Goal: Task Accomplishment & Management: Use online tool/utility

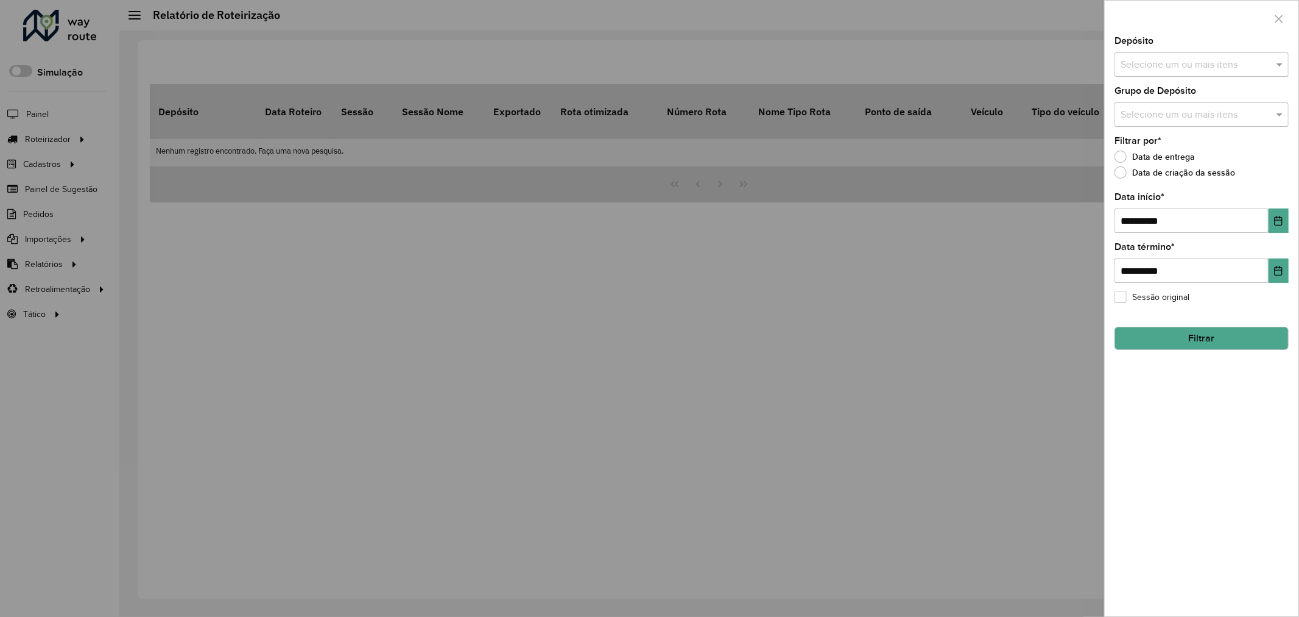
click at [341, 110] on div at bounding box center [649, 308] width 1299 height 617
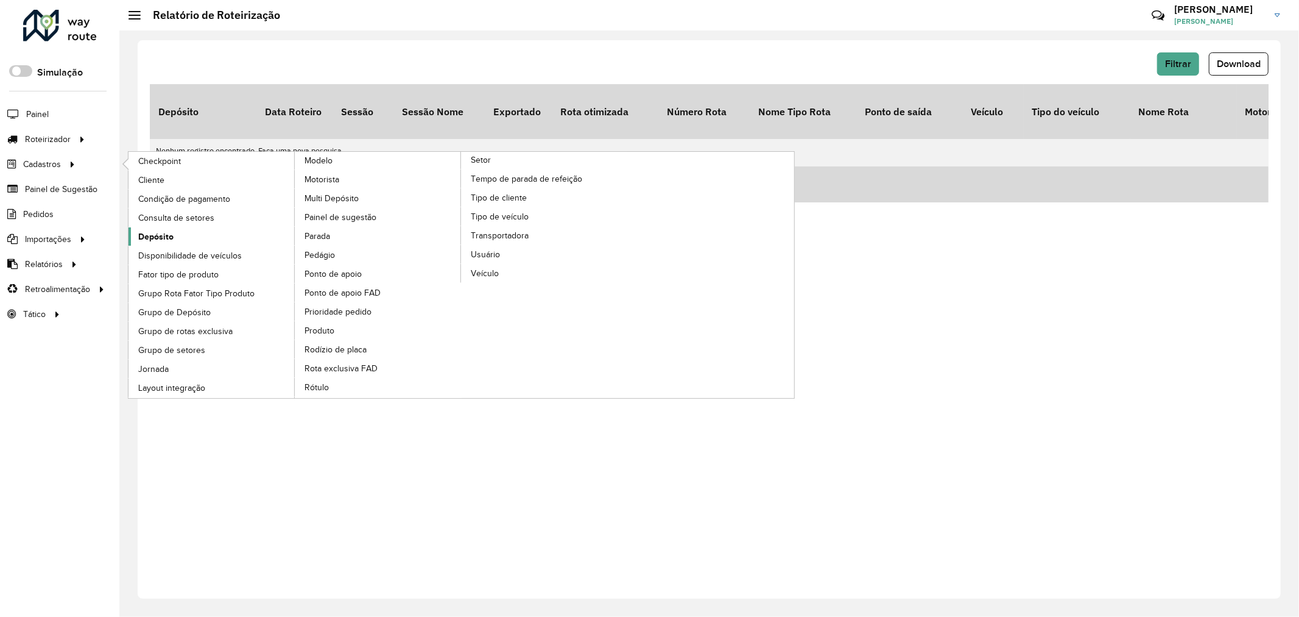
click at [174, 234] on link "Depósito" at bounding box center [212, 236] width 167 height 18
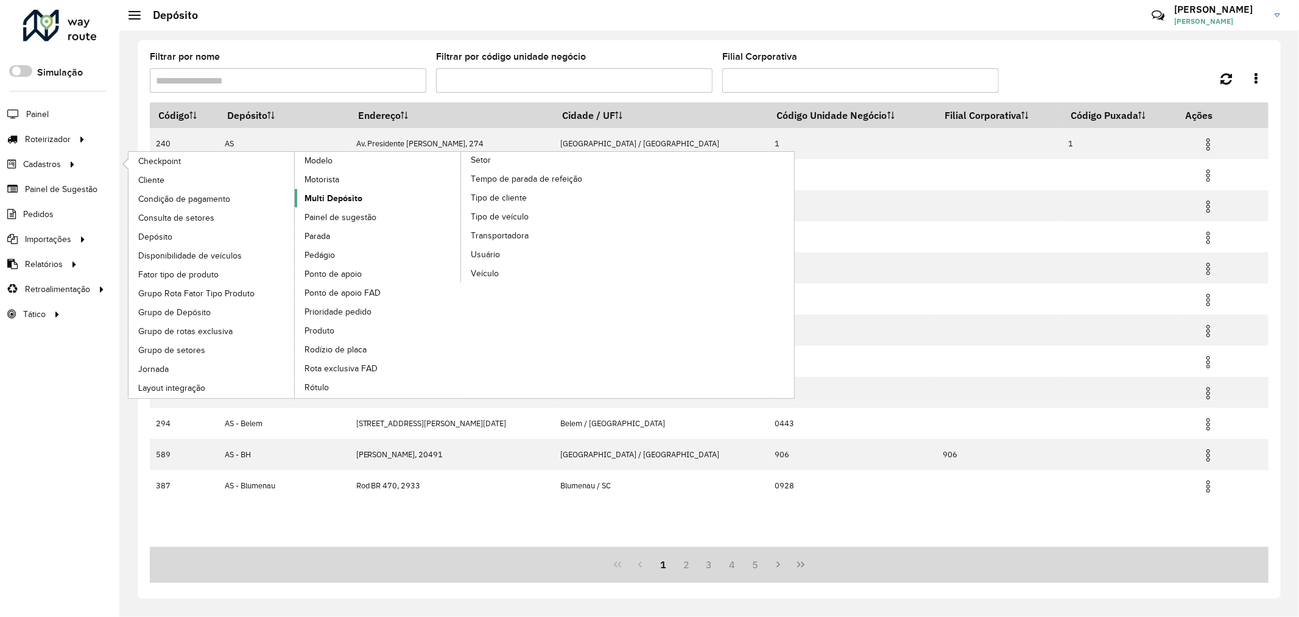
click at [328, 207] on link "Multi Depósito" at bounding box center [378, 198] width 167 height 18
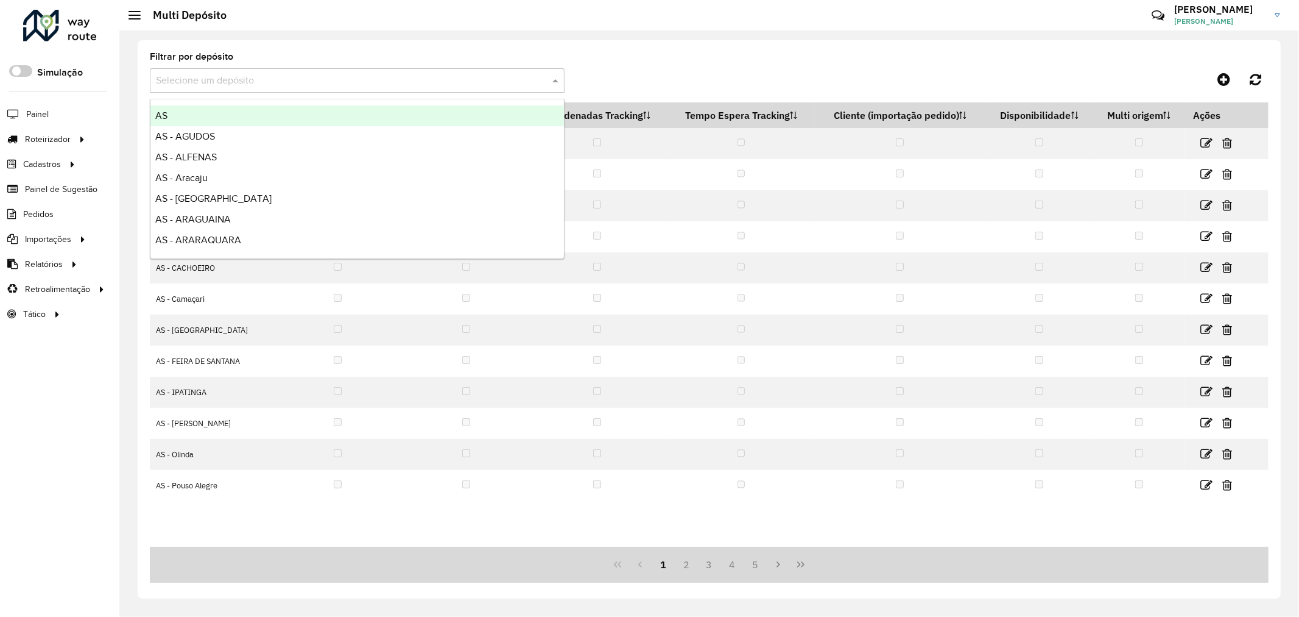
click at [355, 86] on input "text" at bounding box center [345, 81] width 378 height 15
type input "*****"
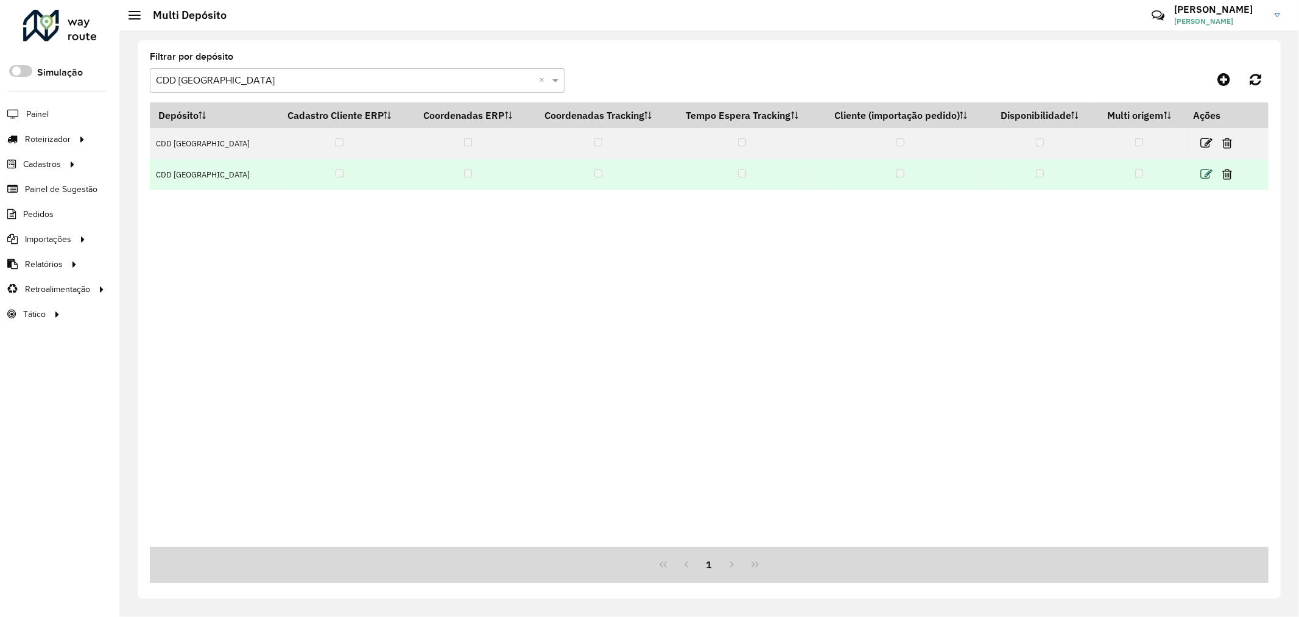
click at [1204, 178] on icon at bounding box center [1207, 174] width 12 height 12
select select "****"
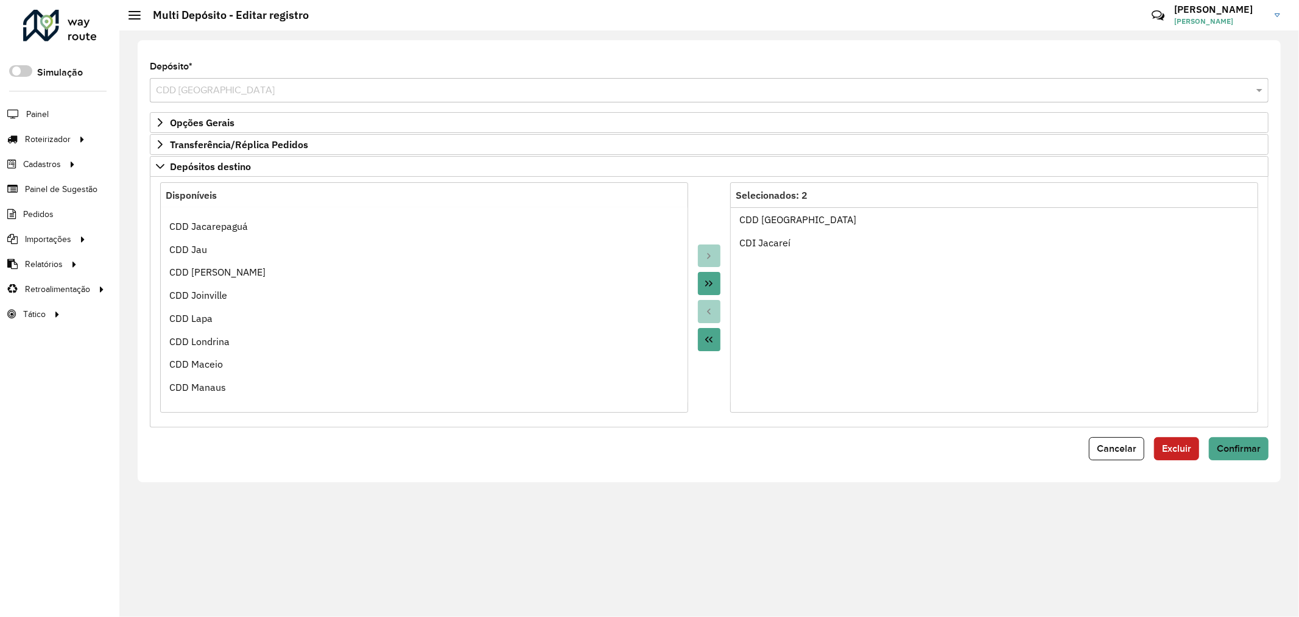
scroll to position [4717, 0]
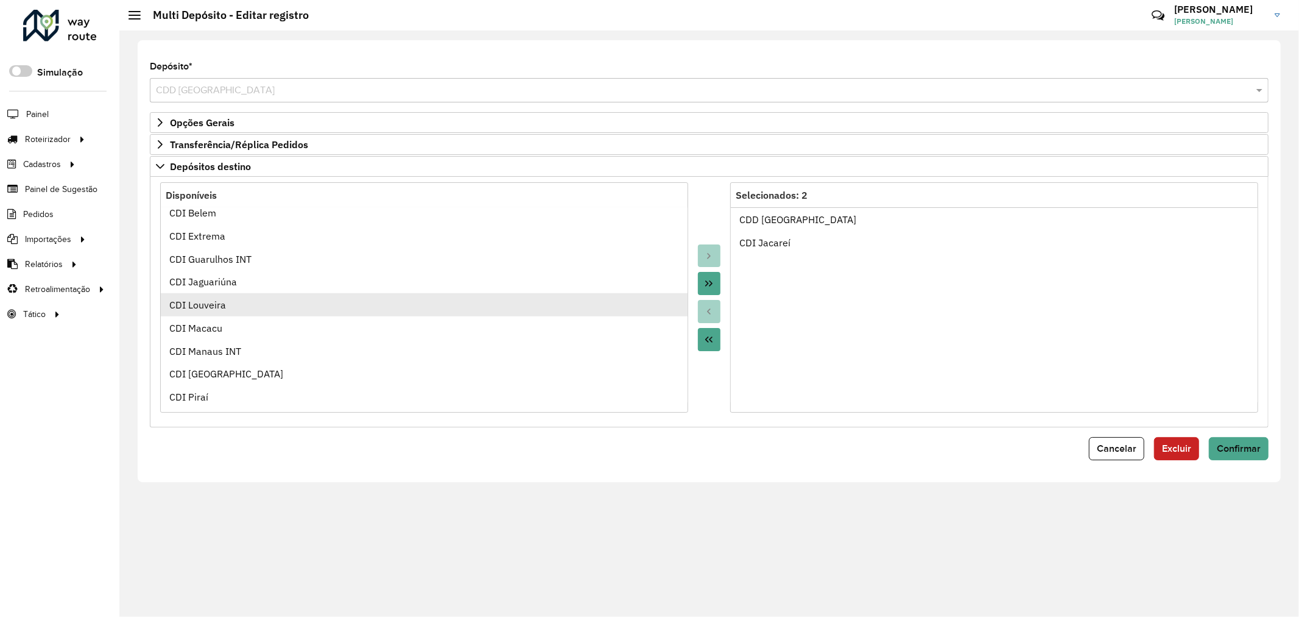
click at [623, 305] on ul "AS AS - AGUDOS AS - ALFENAS AS - [GEOGRAPHIC_DATA] AS - [GEOGRAPHIC_DATA] AS - …" at bounding box center [424, 304] width 527 height 195
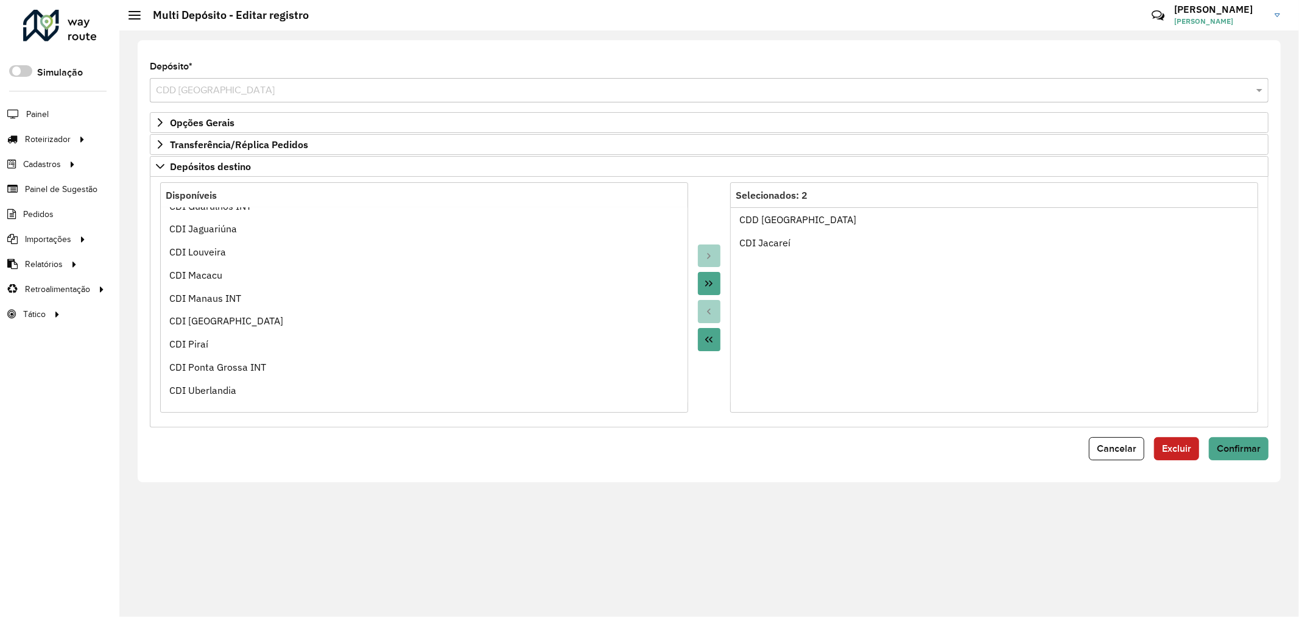
scroll to position [4742, 0]
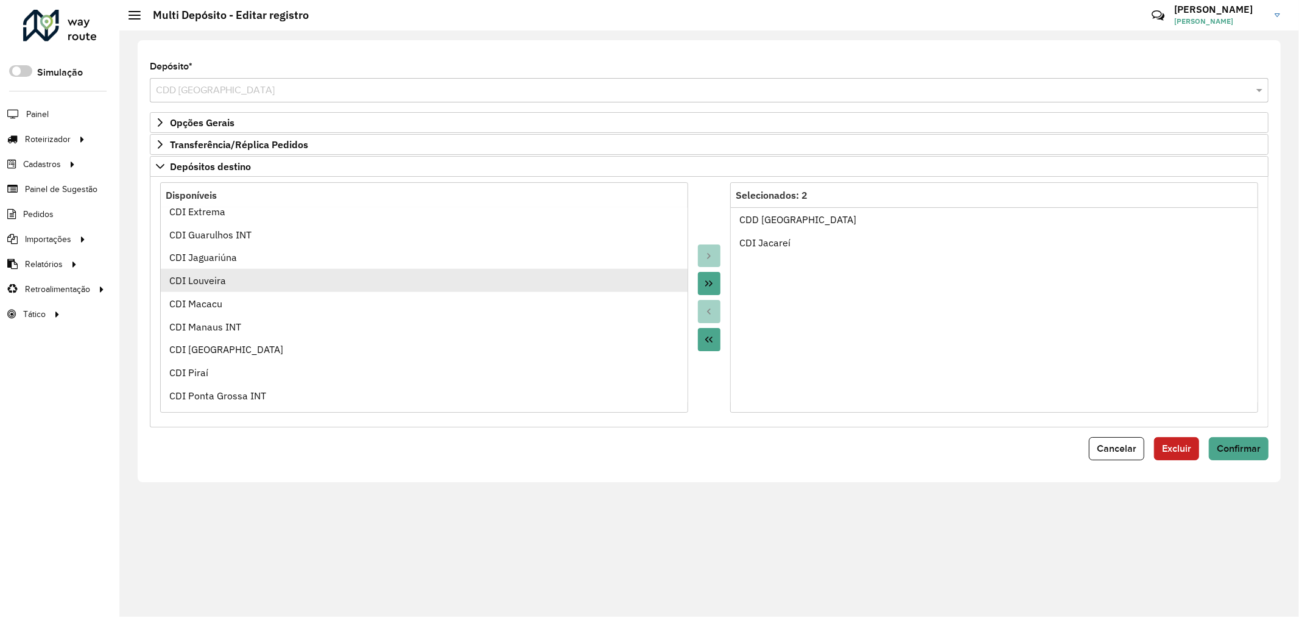
click at [368, 285] on div "CDI Louveira" at bounding box center [424, 280] width 510 height 15
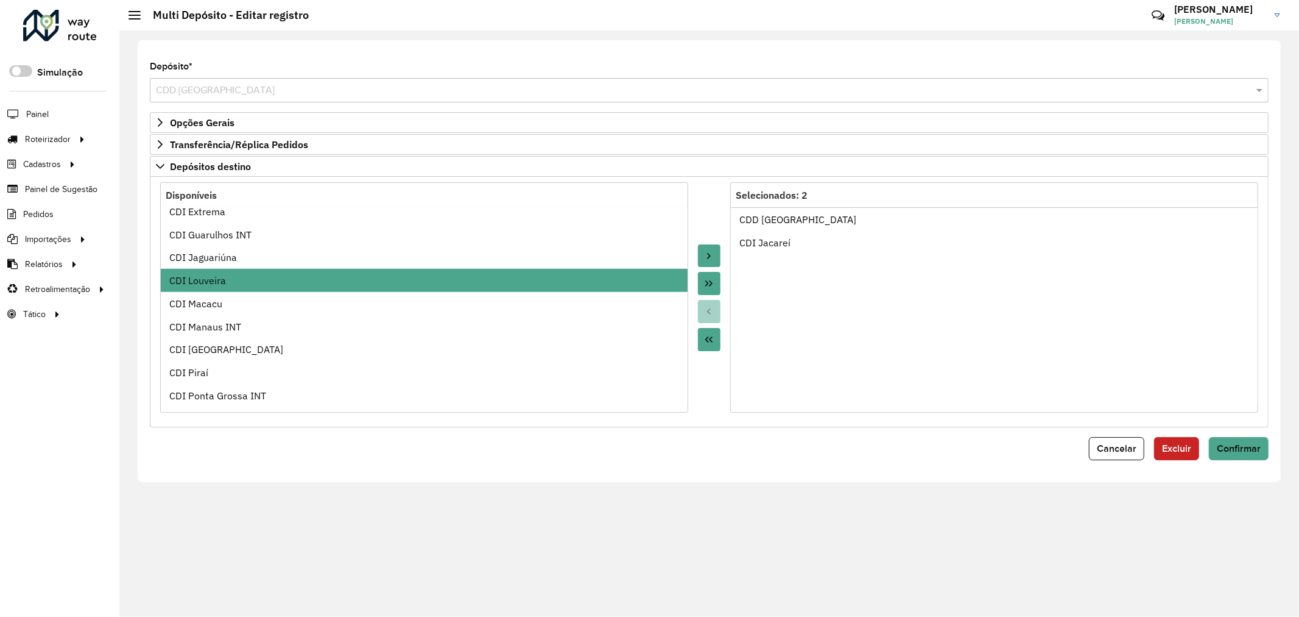
click at [718, 252] on button "Move to Target" at bounding box center [709, 255] width 23 height 23
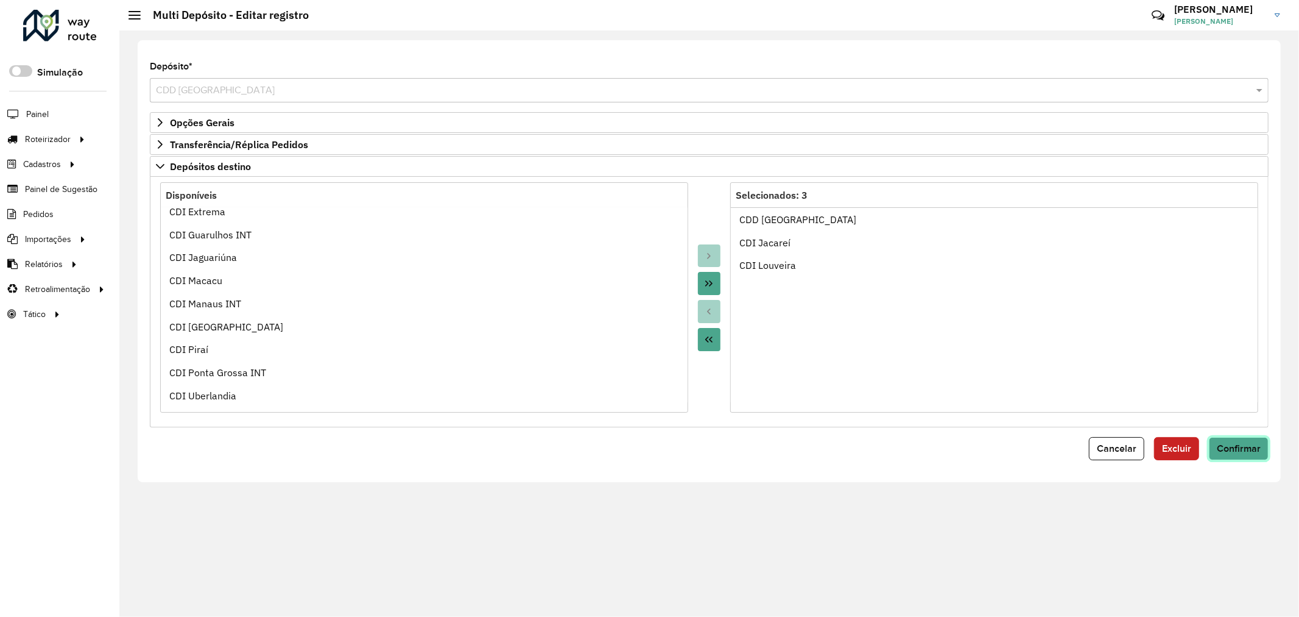
click at [1225, 451] on span "Confirmar" at bounding box center [1239, 448] width 44 height 10
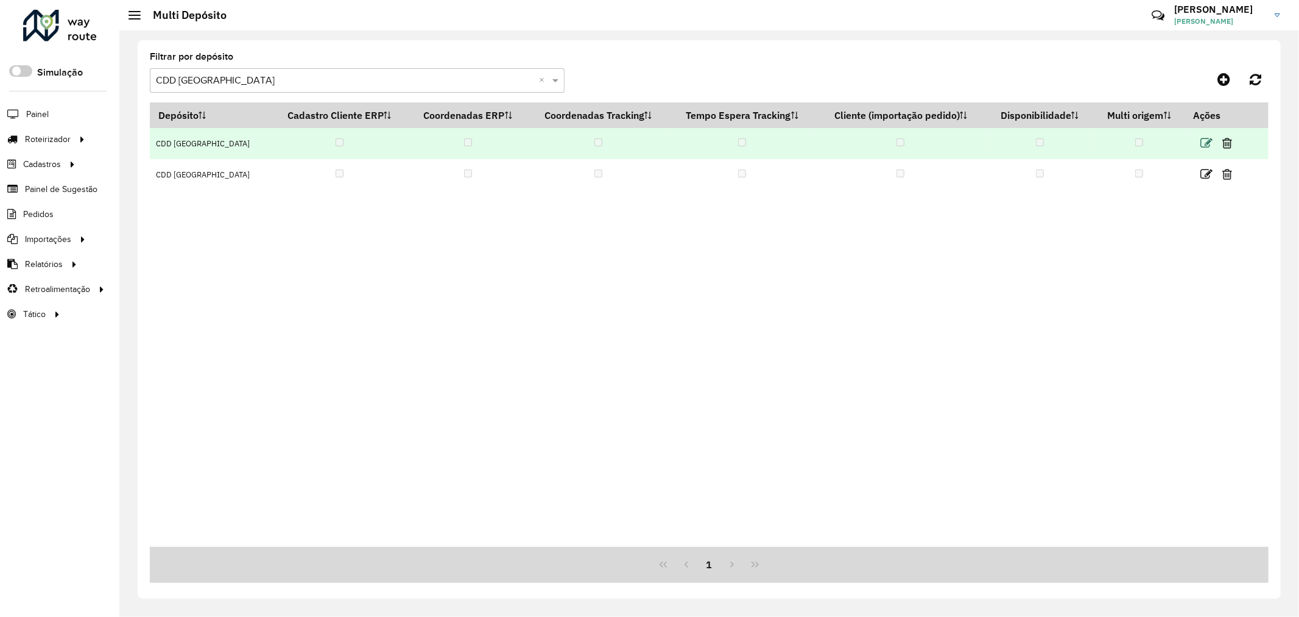
click at [1206, 141] on icon at bounding box center [1207, 143] width 12 height 12
select select "****"
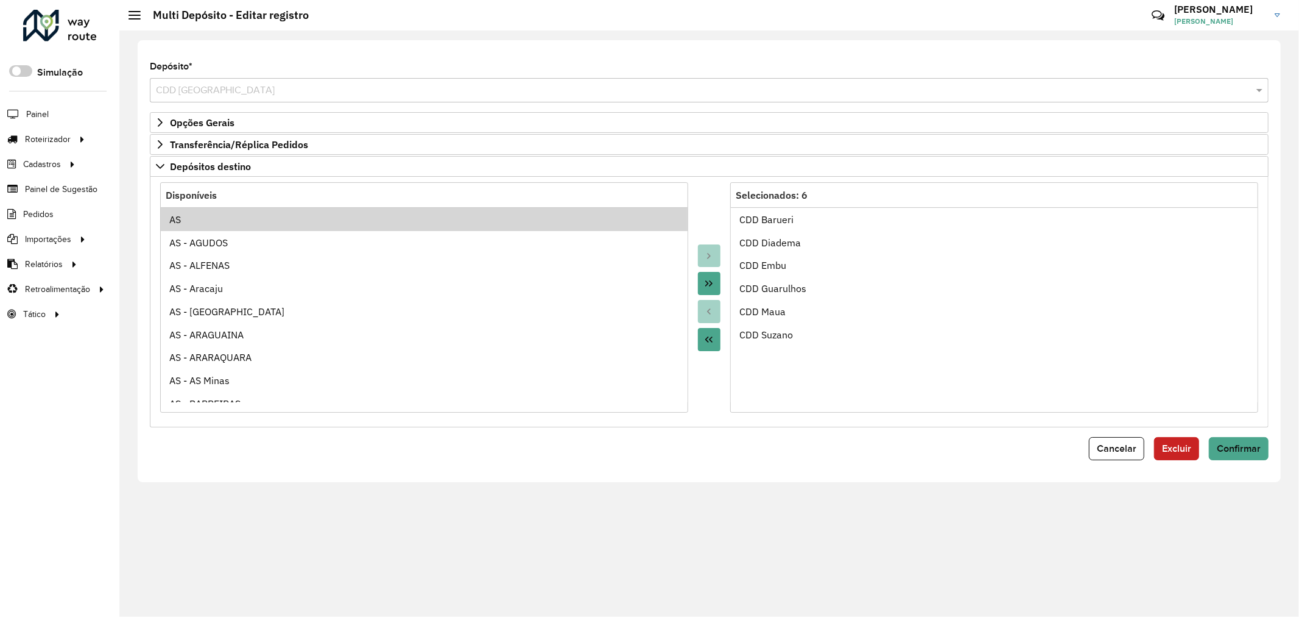
click at [285, 306] on ul "AS AS - AGUDOS AS - ALFENAS AS - [GEOGRAPHIC_DATA] AS - [GEOGRAPHIC_DATA] AS - …" at bounding box center [424, 304] width 527 height 195
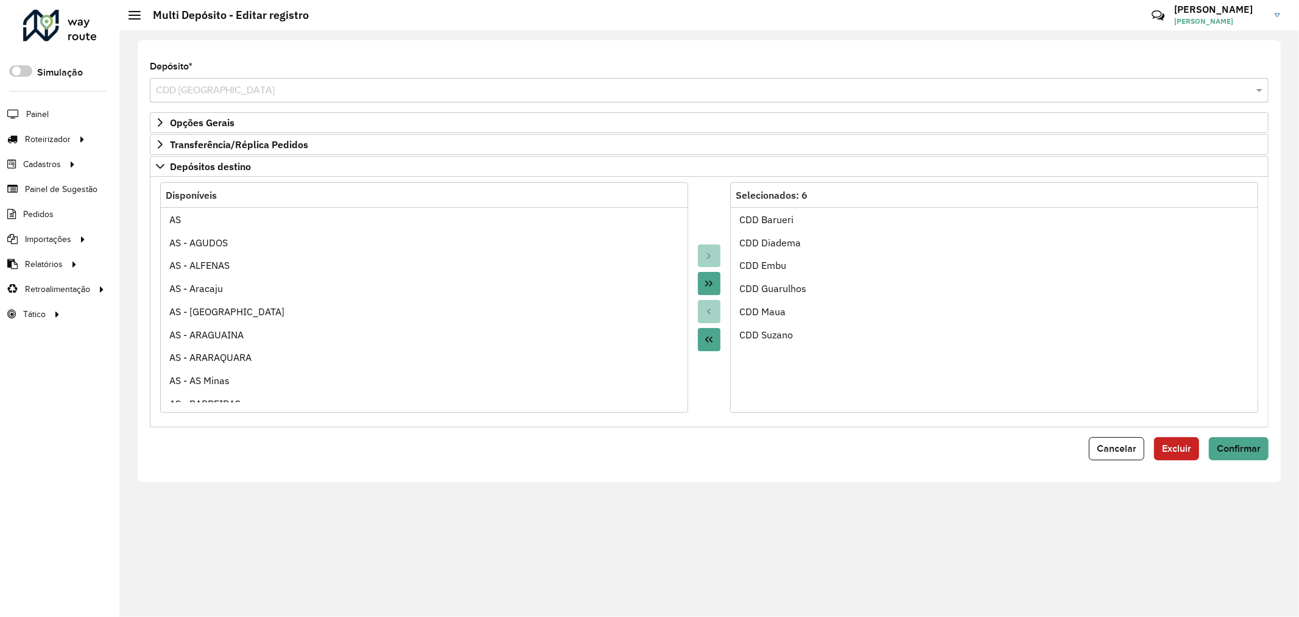
scroll to position [4625, 0]
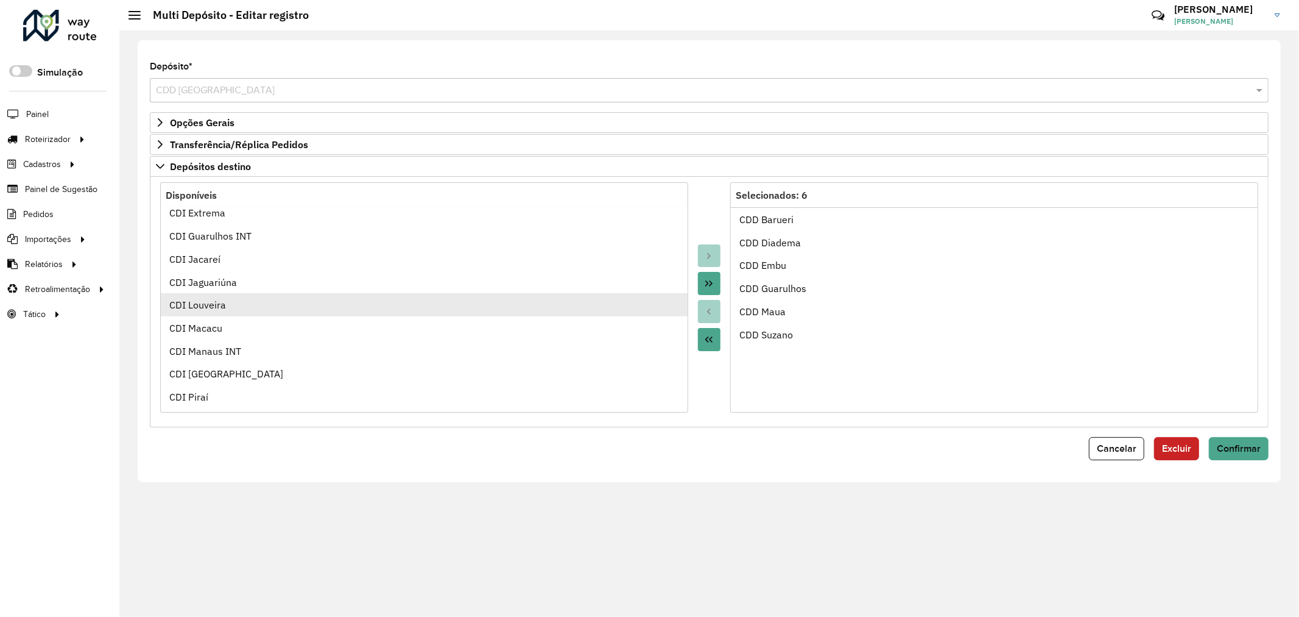
click at [187, 303] on ul "AS AS - AGUDOS AS - ALFENAS AS - [GEOGRAPHIC_DATA] AS - [GEOGRAPHIC_DATA] AS - …" at bounding box center [424, 304] width 527 height 195
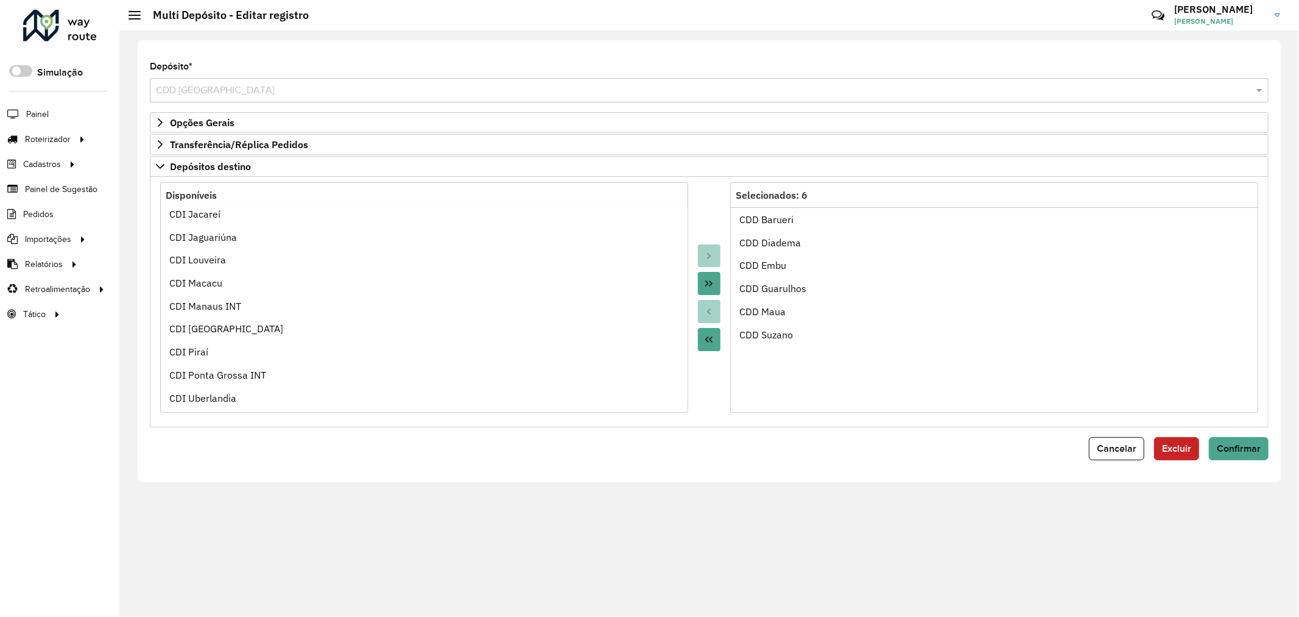
scroll to position [4594, 0]
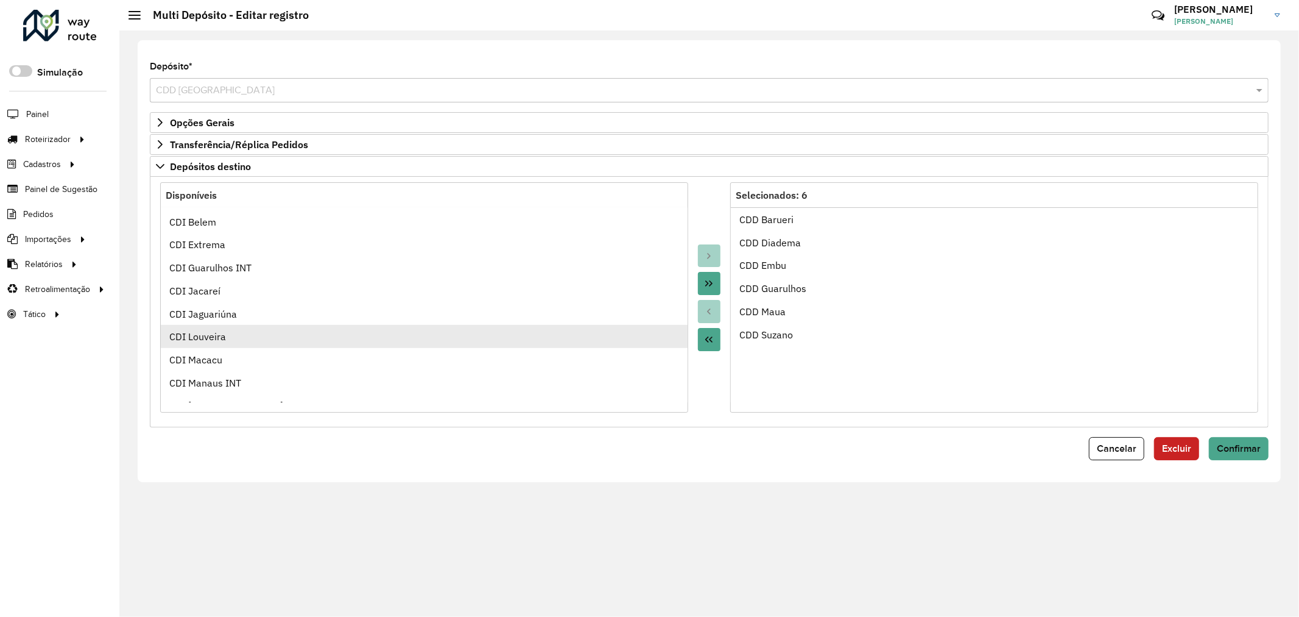
click at [183, 342] on div "CDI Louveira" at bounding box center [424, 336] width 510 height 15
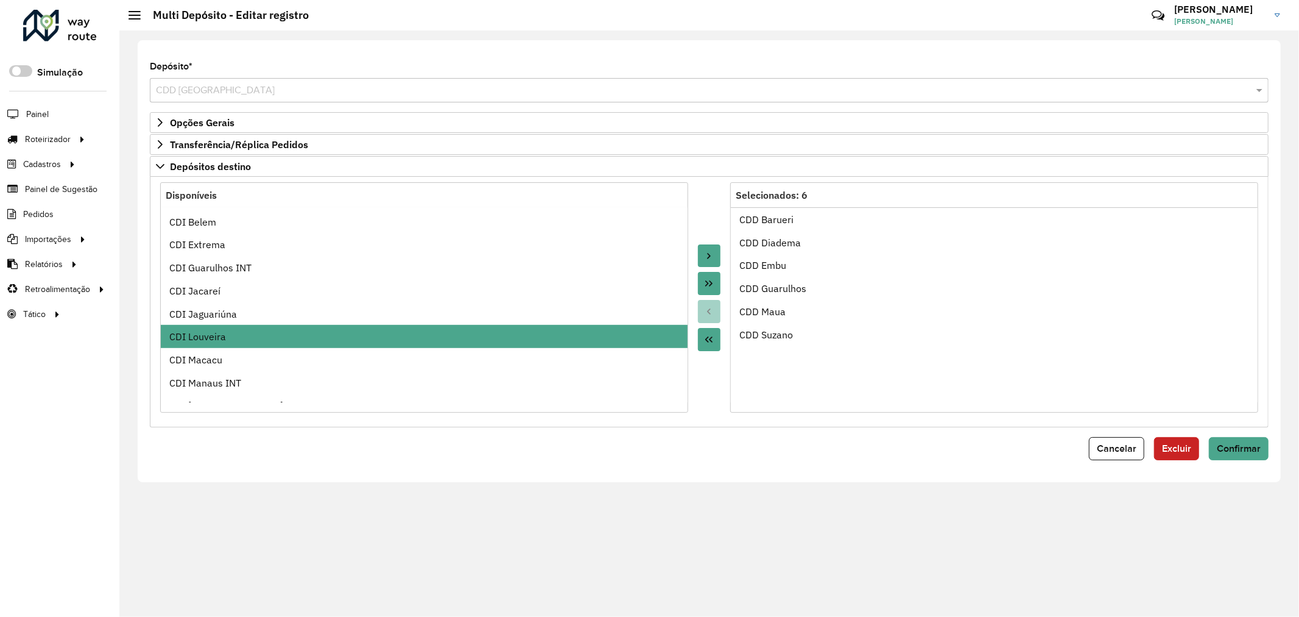
click at [715, 259] on button "Move to Target" at bounding box center [709, 255] width 23 height 23
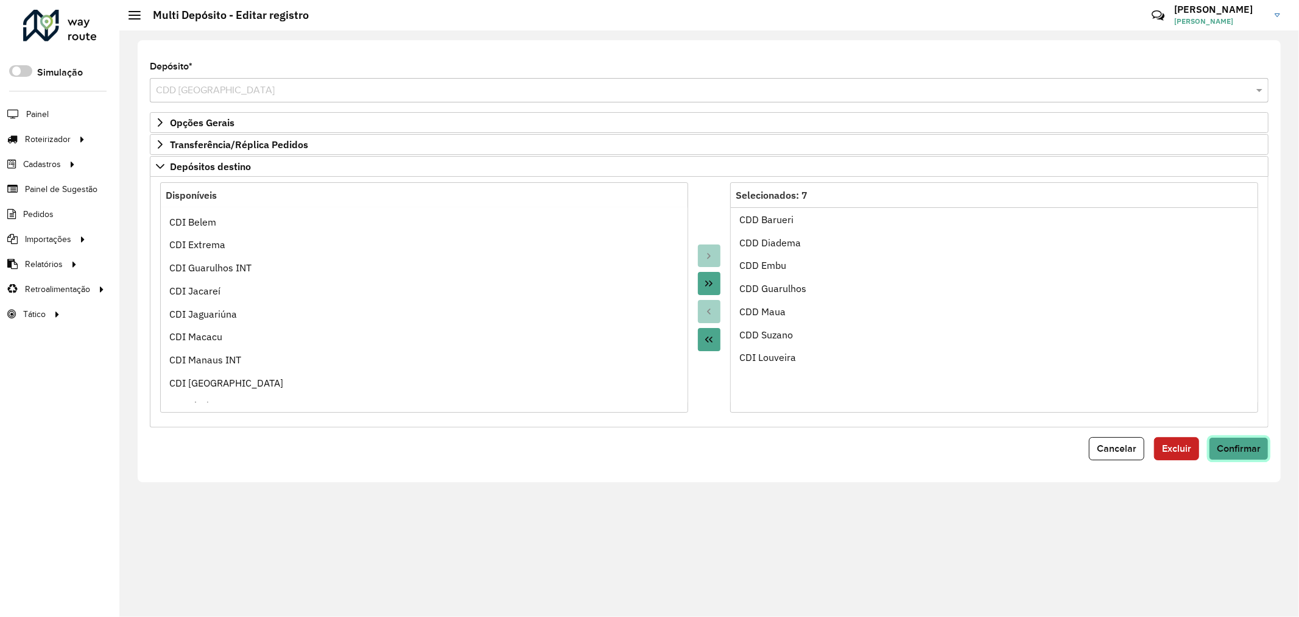
click at [1244, 451] on span "Confirmar" at bounding box center [1239, 448] width 44 height 10
